Goal: Information Seeking & Learning: Learn about a topic

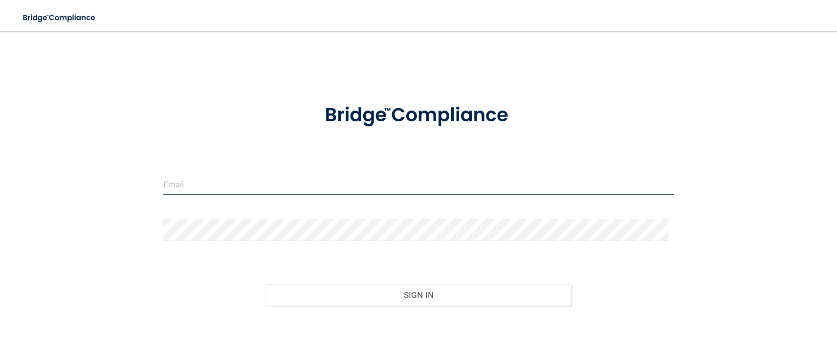
click at [200, 176] on input "email" at bounding box center [418, 184] width 511 height 22
type input "[EMAIL_ADDRESS][DOMAIN_NAME]"
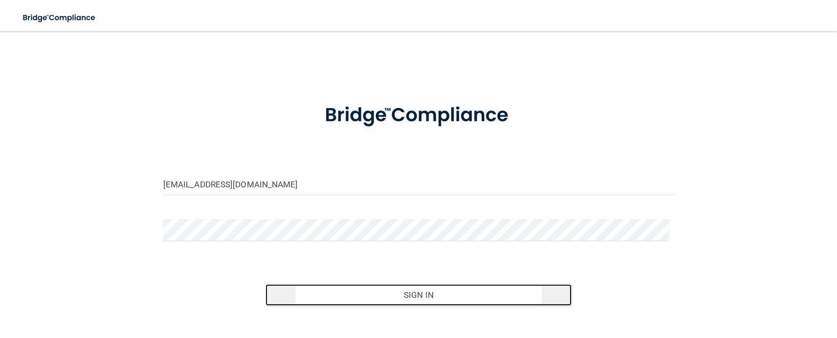
click at [367, 297] on button "Sign In" at bounding box center [418, 295] width 307 height 22
click at [378, 285] on button "Sign In" at bounding box center [418, 295] width 307 height 22
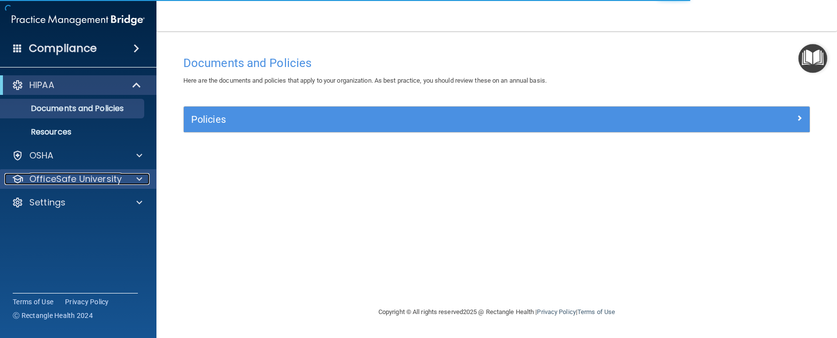
click at [139, 179] on span at bounding box center [139, 179] width 6 height 12
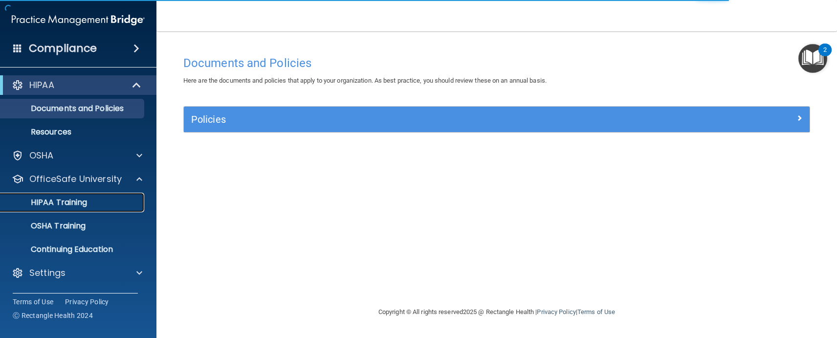
click at [84, 202] on p "HIPAA Training" at bounding box center [46, 203] width 81 height 10
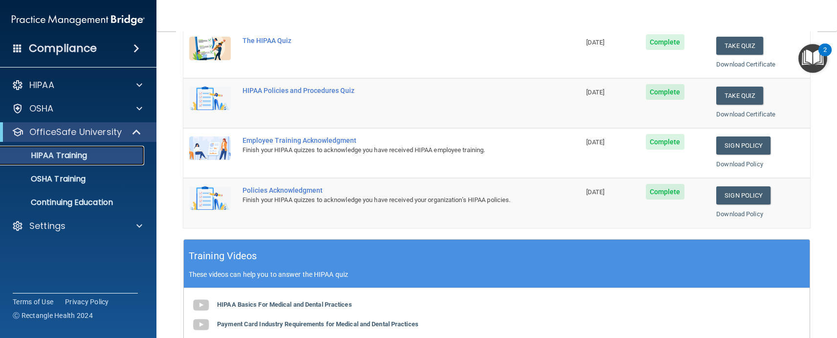
scroll to position [196, 0]
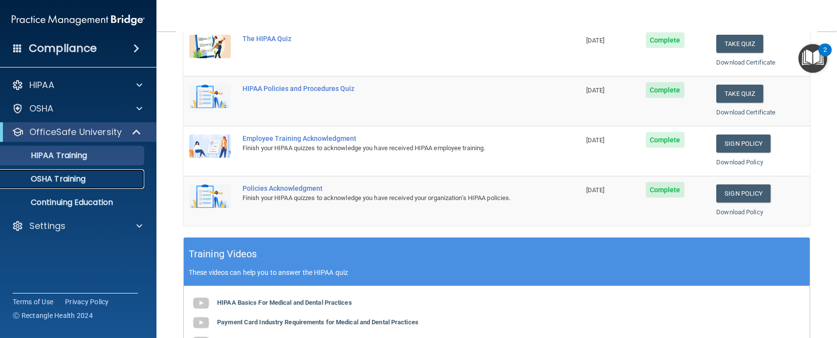
click at [37, 178] on p "OSHA Training" at bounding box center [45, 179] width 79 height 10
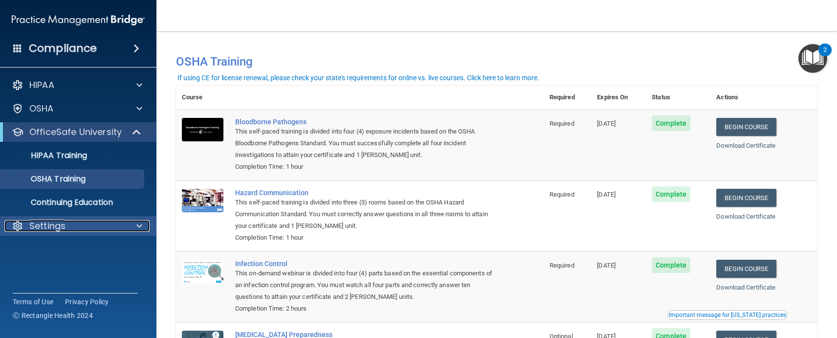
click at [138, 228] on span at bounding box center [139, 226] width 6 height 12
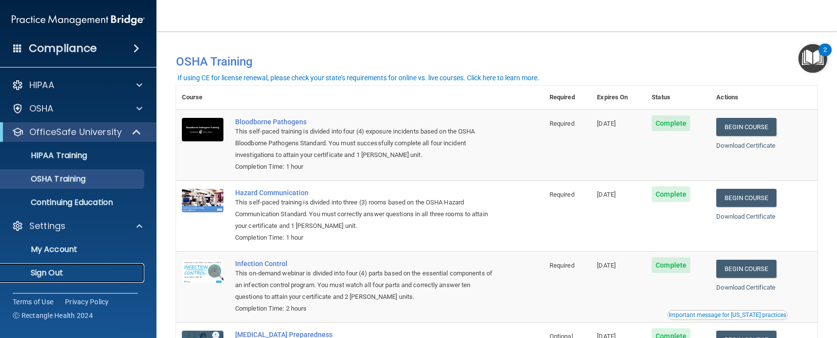
click at [66, 273] on p "Sign Out" at bounding box center [72, 273] width 133 height 10
